Goal: Information Seeking & Learning: Check status

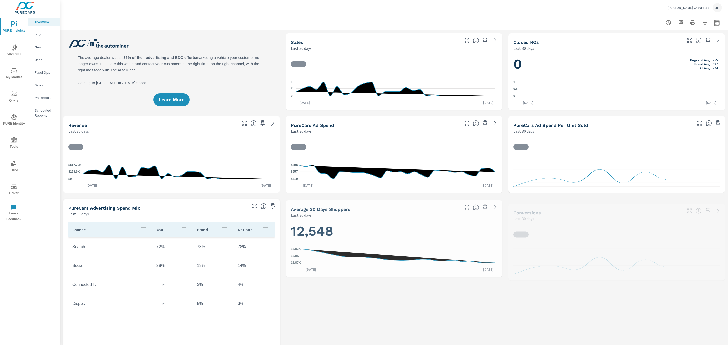
click at [15, 49] on icon "nav menu" at bounding box center [14, 47] width 6 height 6
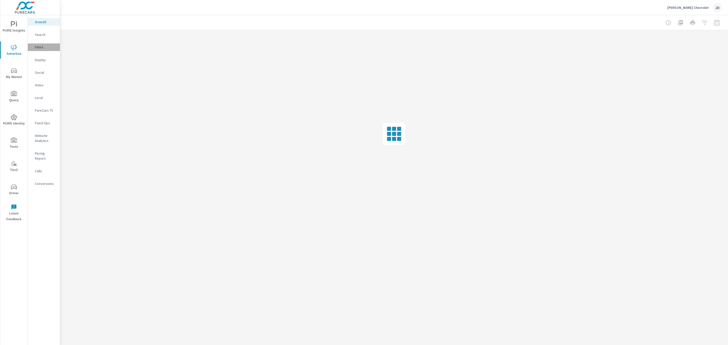
click at [36, 48] on p "PMAX" at bounding box center [45, 47] width 21 height 5
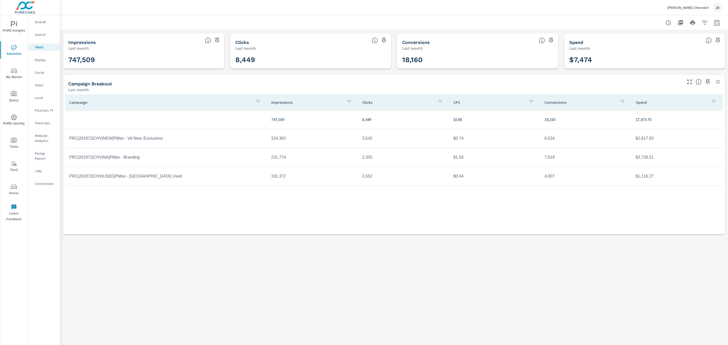
click at [40, 33] on p "Search" at bounding box center [45, 34] width 21 height 5
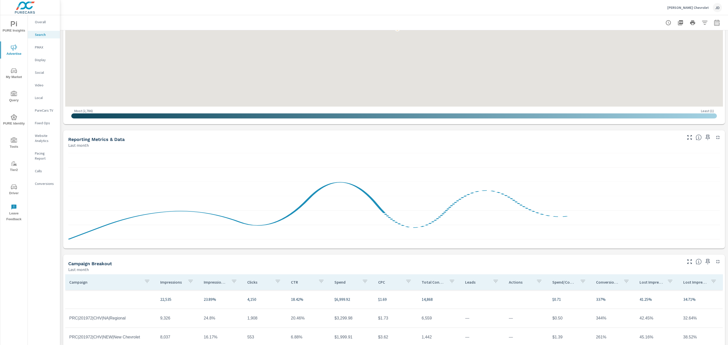
scroll to position [224, 0]
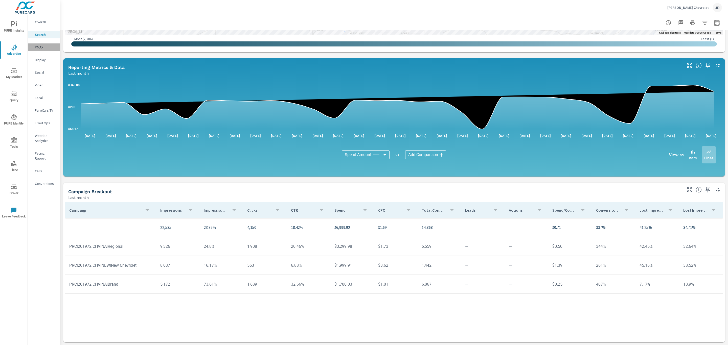
click at [41, 45] on p "PMAX" at bounding box center [45, 47] width 21 height 5
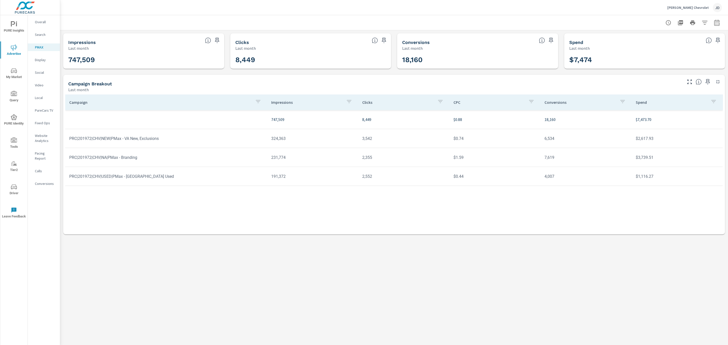
click at [509, 269] on div "PMAX Performance [PERSON_NAME] Chevrolet Report date range: [DATE] - [DATE] Imp…" at bounding box center [394, 180] width 668 height 330
